Goal: Information Seeking & Learning: Learn about a topic

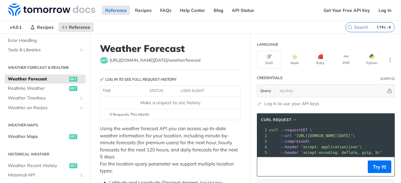
scroll to position [112, 0]
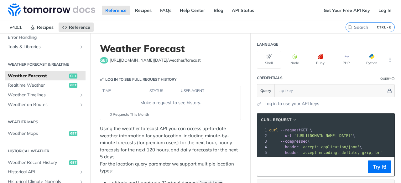
click at [31, 124] on h2 "Weather Maps" at bounding box center [45, 122] width 81 height 6
click at [32, 122] on h2 "Weather Maps" at bounding box center [45, 122] width 81 height 6
click at [16, 129] on link "Weather Maps get" at bounding box center [45, 133] width 81 height 9
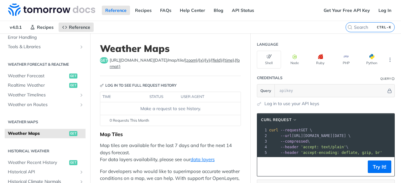
click at [26, 121] on h2 "Weather Maps" at bounding box center [45, 122] width 81 height 6
click at [42, 125] on section "Weather Maps Weather Maps get" at bounding box center [45, 127] width 81 height 23
click at [50, 108] on link "Weather on Routes" at bounding box center [45, 104] width 81 height 9
